Goal: Task Accomplishment & Management: Complete application form

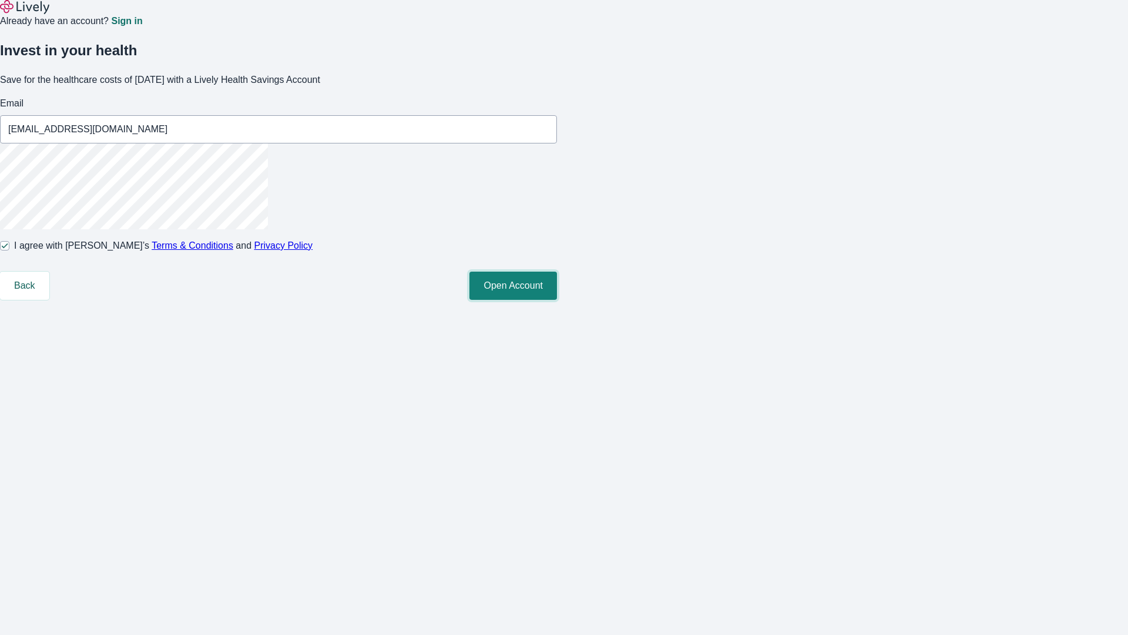
click at [557, 300] on button "Open Account" at bounding box center [514, 286] width 88 height 28
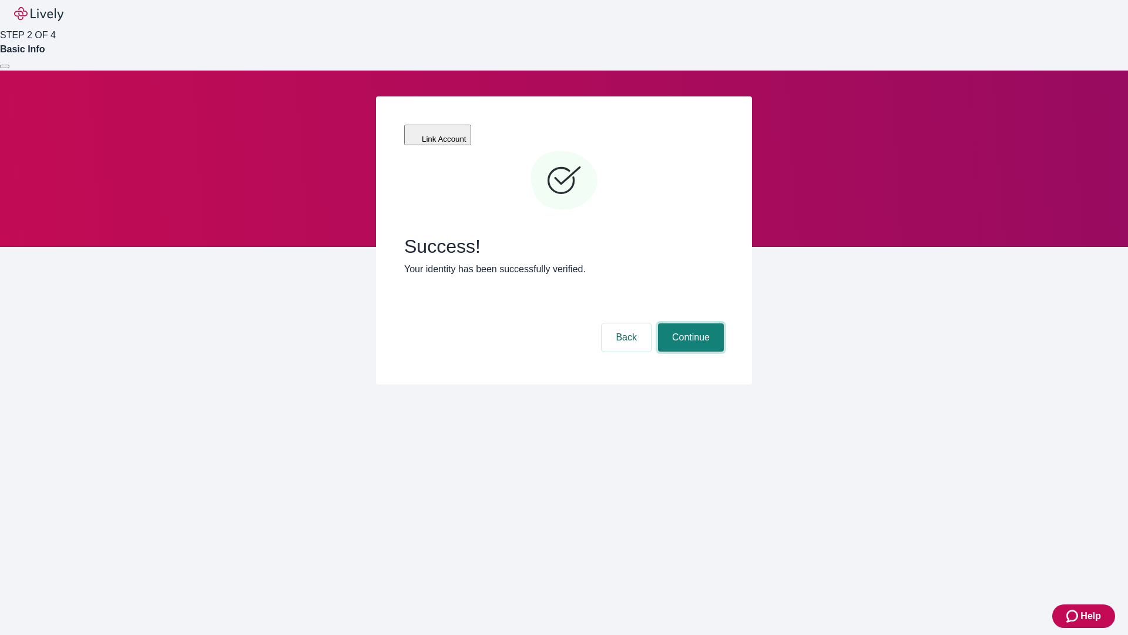
click at [689, 323] on button "Continue" at bounding box center [691, 337] width 66 height 28
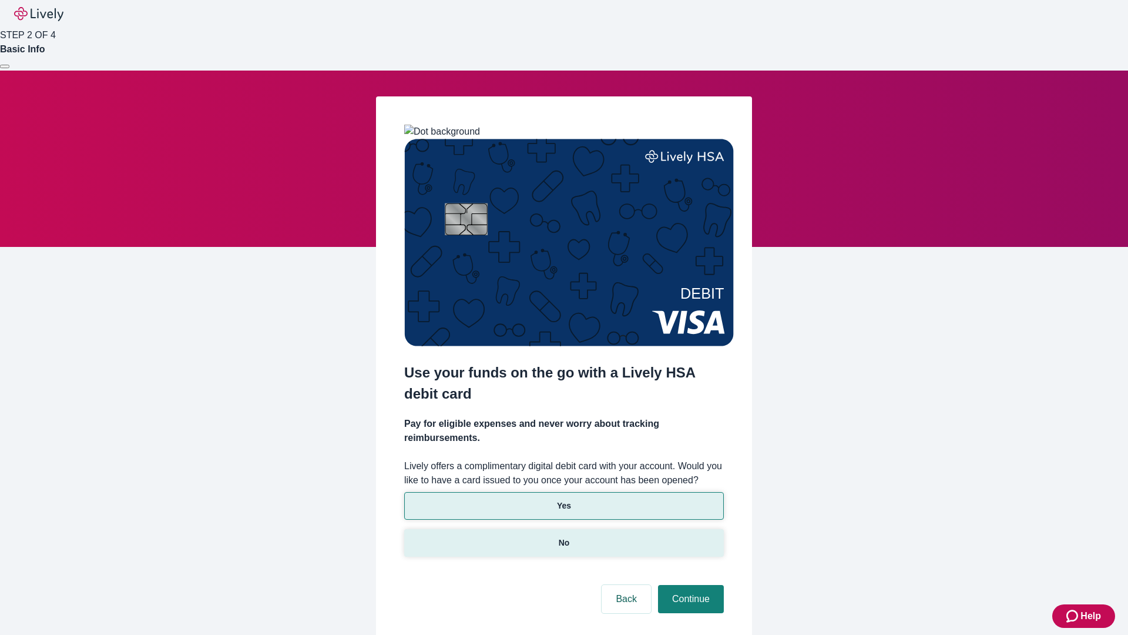
click at [564, 537] on p "No" at bounding box center [564, 543] width 11 height 12
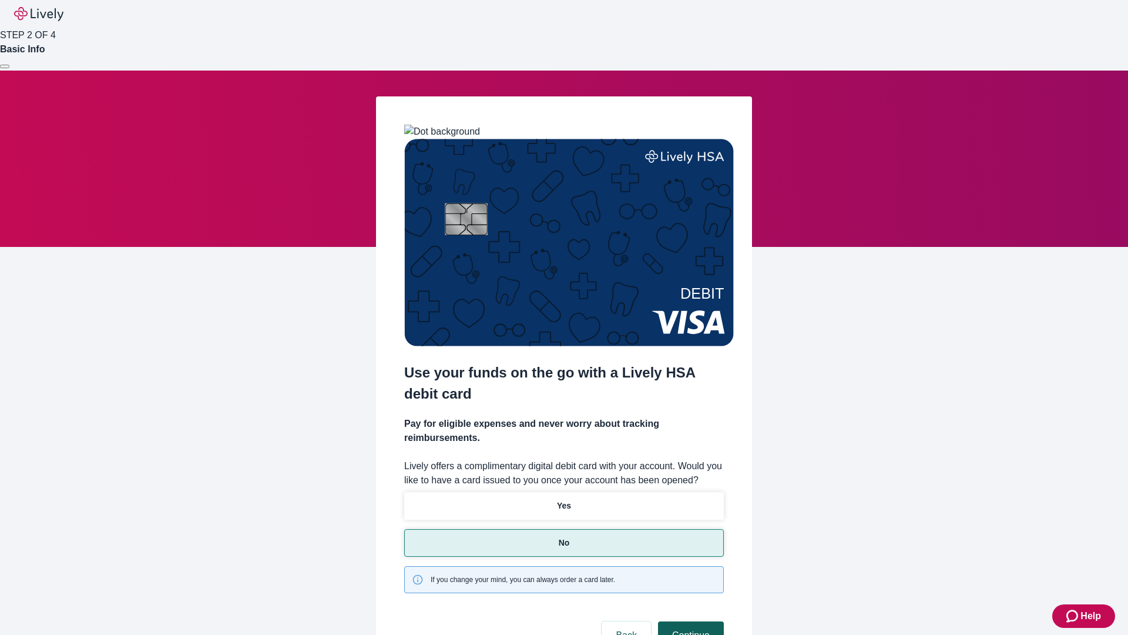
click at [689, 621] on button "Continue" at bounding box center [691, 635] width 66 height 28
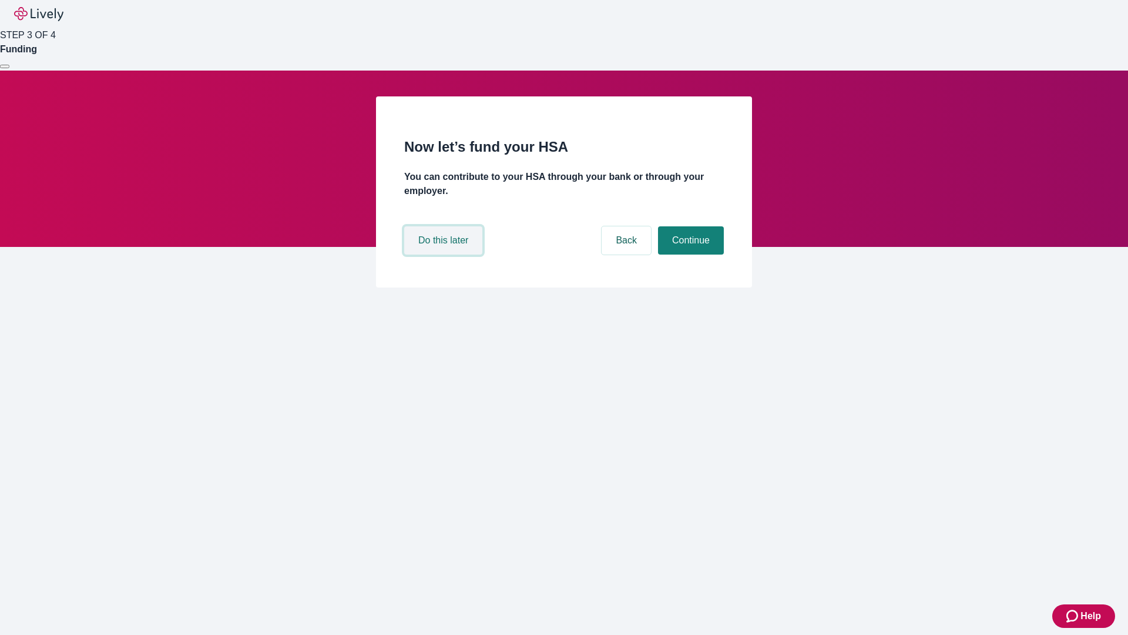
click at [445, 254] on button "Do this later" at bounding box center [443, 240] width 78 height 28
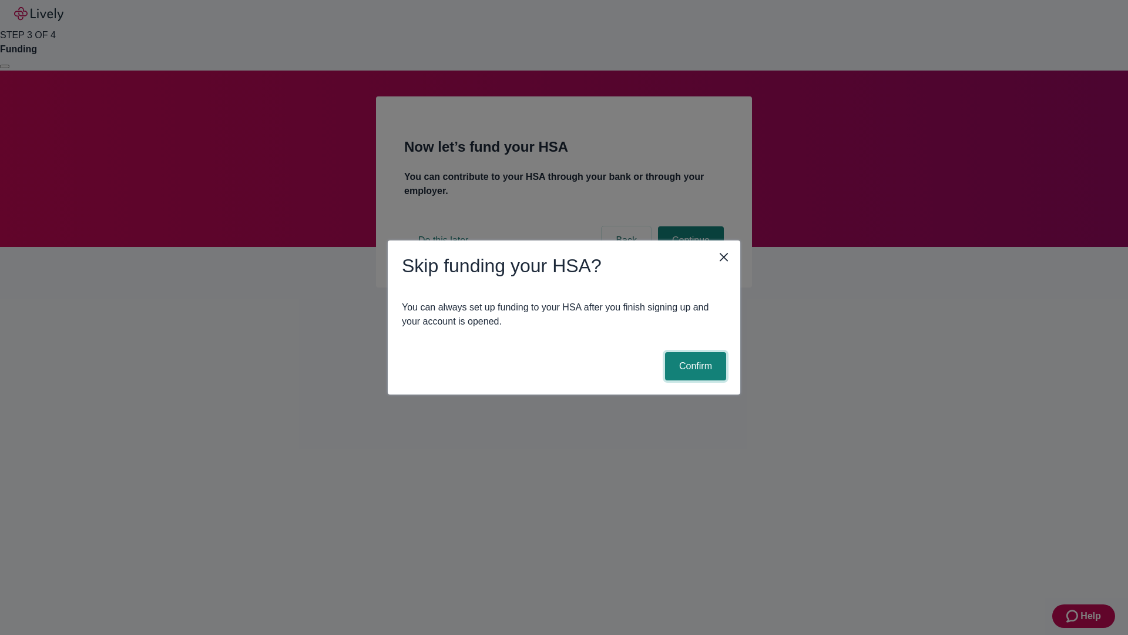
click at [694, 366] on button "Confirm" at bounding box center [695, 366] width 61 height 28
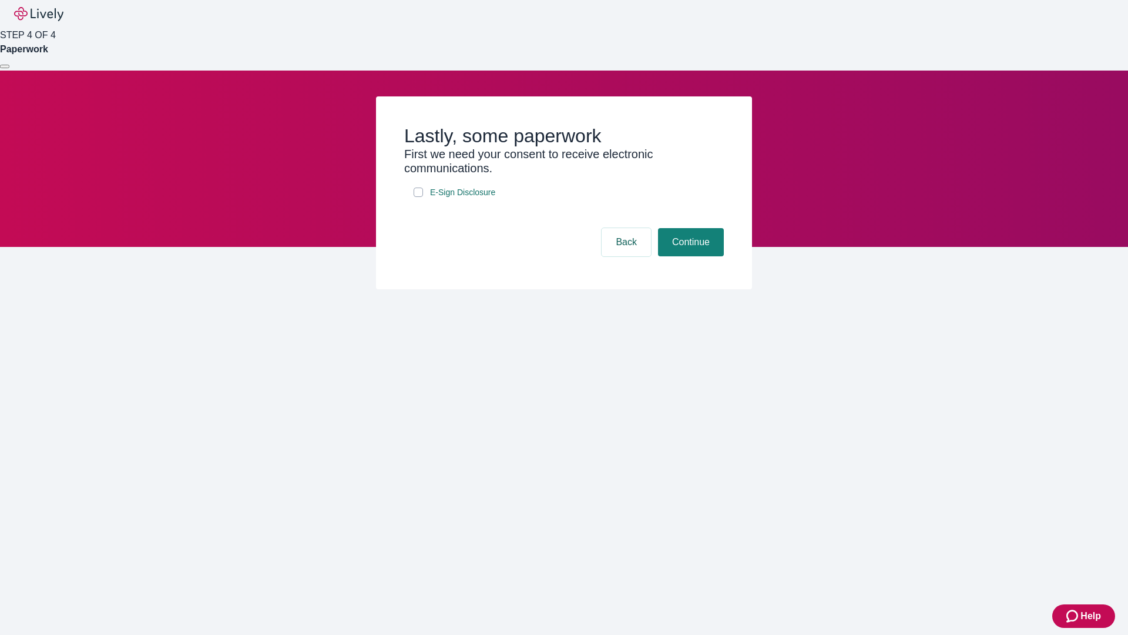
click at [418, 197] on input "E-Sign Disclosure" at bounding box center [418, 191] width 9 height 9
checkbox input "true"
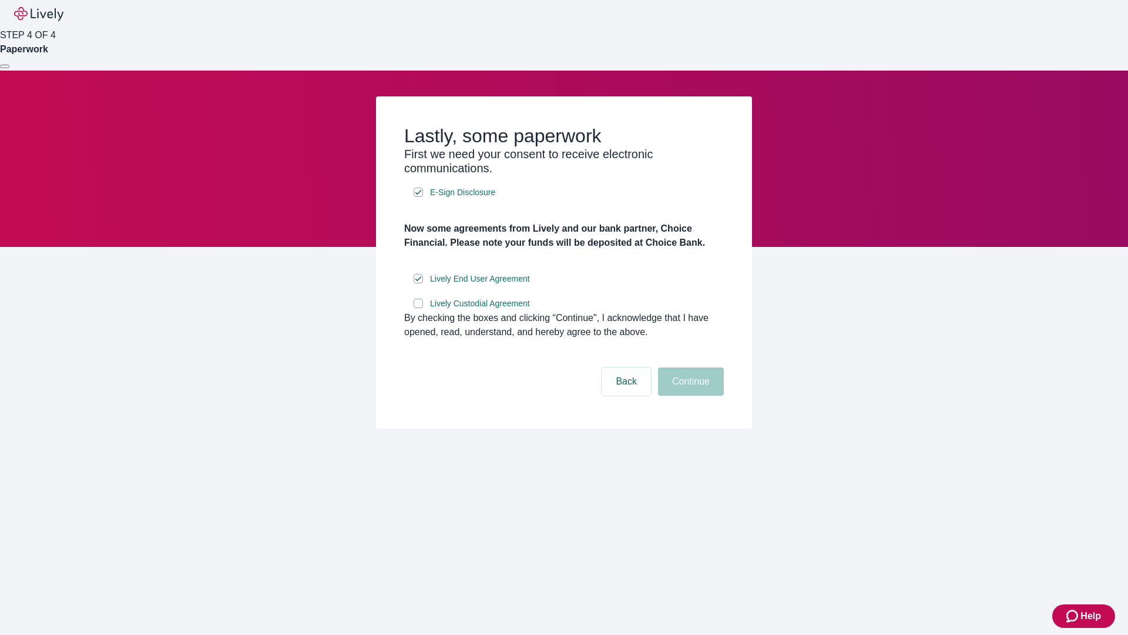
click at [418, 308] on input "Lively Custodial Agreement" at bounding box center [418, 303] width 9 height 9
checkbox input "true"
click at [689, 396] on button "Continue" at bounding box center [691, 381] width 66 height 28
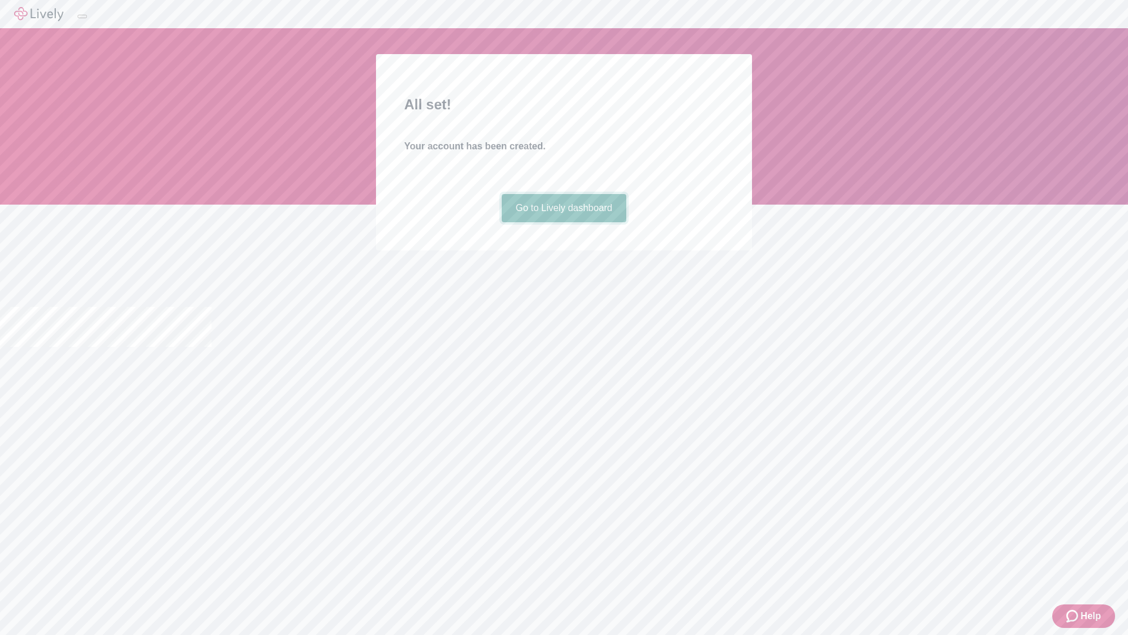
click at [564, 222] on link "Go to Lively dashboard" at bounding box center [564, 208] width 125 height 28
